Goal: Task Accomplishment & Management: Use online tool/utility

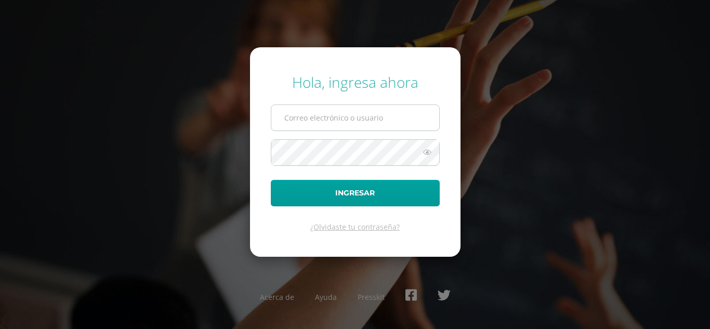
click at [318, 108] on input "text" at bounding box center [355, 117] width 168 height 25
type input "pedroreyescep@gmail.com"
click at [271, 180] on button "Ingresar" at bounding box center [355, 193] width 169 height 27
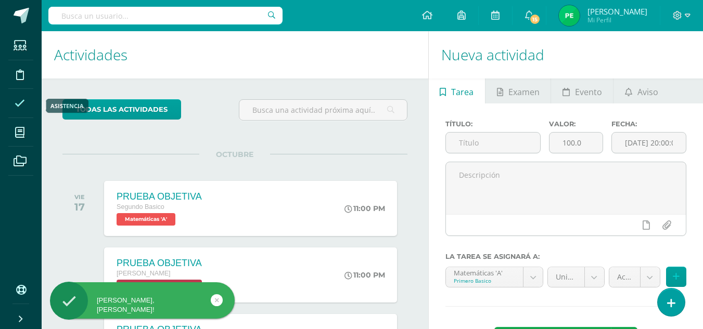
click at [20, 110] on span at bounding box center [19, 103] width 23 height 23
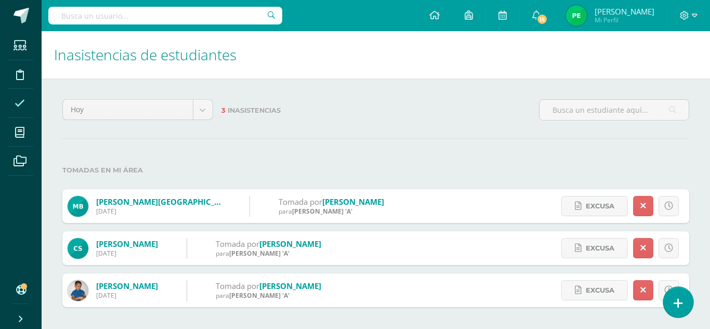
click at [680, 296] on link at bounding box center [679, 302] width 30 height 30
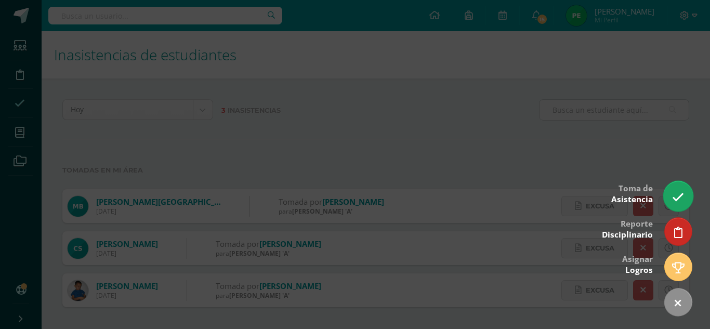
click at [679, 200] on icon at bounding box center [678, 197] width 12 height 12
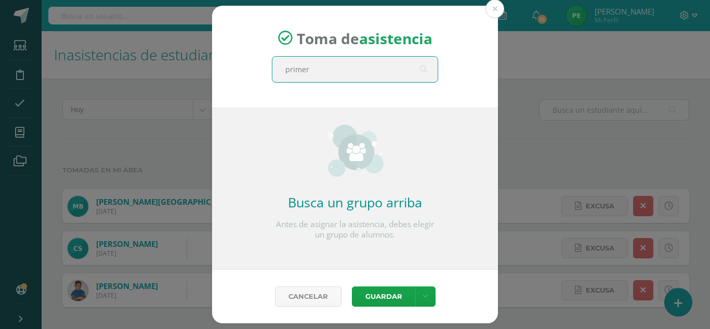
type input "primero"
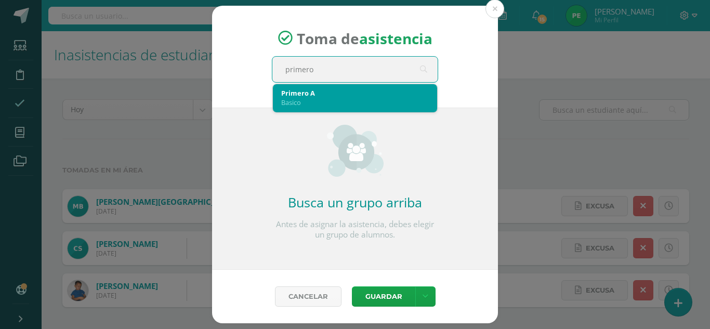
click at [312, 95] on div "Primero A" at bounding box center [355, 92] width 148 height 9
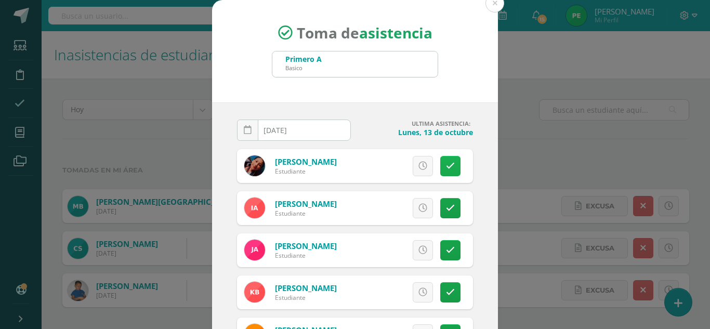
click at [441, 169] on link at bounding box center [451, 166] width 20 height 20
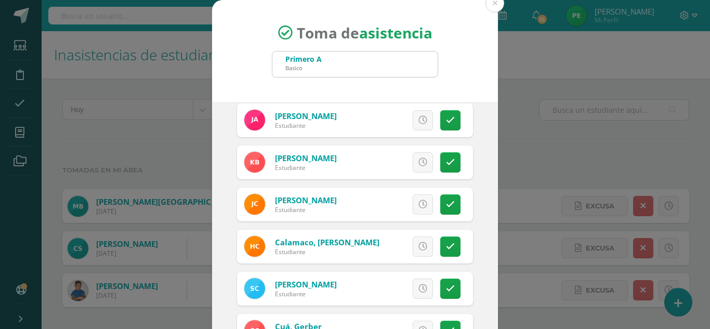
scroll to position [133, 0]
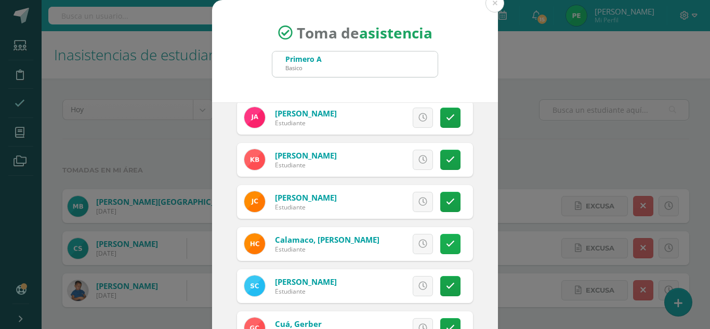
click at [444, 247] on link at bounding box center [451, 244] width 20 height 20
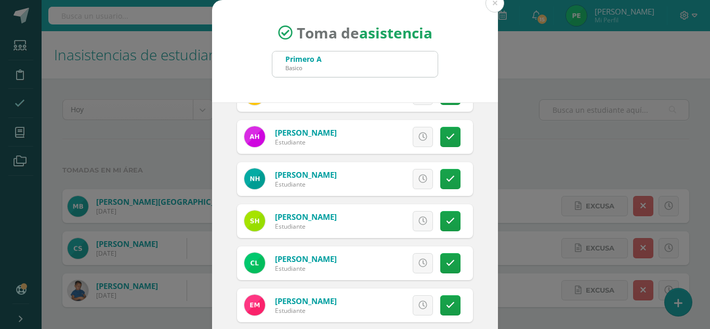
scroll to position [64, 0]
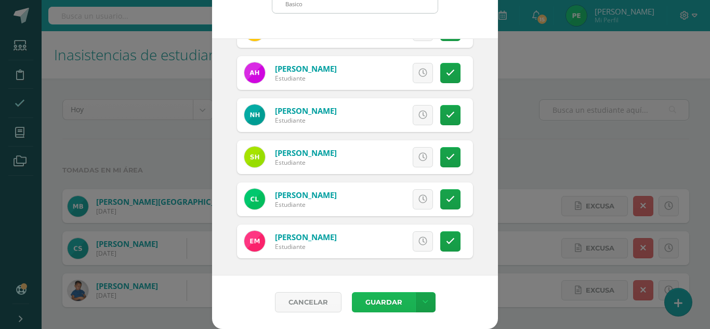
click at [395, 299] on button "Guardar" at bounding box center [383, 302] width 63 height 20
